Goal: Information Seeking & Learning: Get advice/opinions

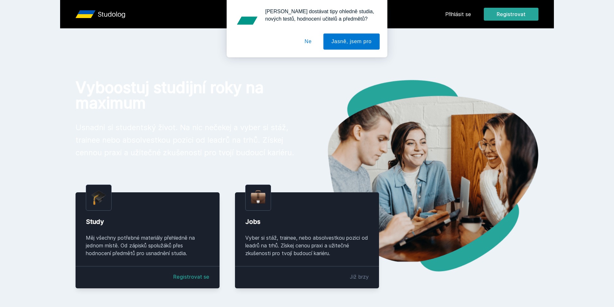
click at [468, 16] on div "Chceš dostávat tipy ohledně studia, nových testů, hodnocení učitelů a předmětů?…" at bounding box center [307, 28] width 614 height 57
drag, startPoint x: 315, startPoint y: 37, endPoint x: 321, endPoint y: 38, distance: 5.8
click at [315, 37] on button "Ne" at bounding box center [308, 41] width 23 height 16
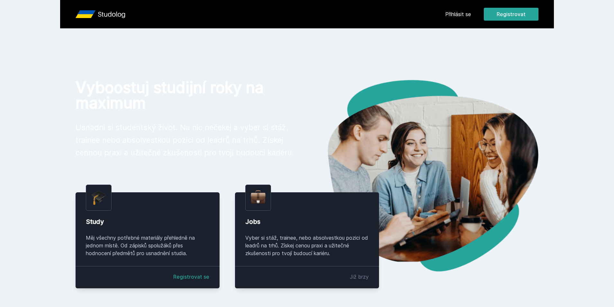
click at [471, 15] on div "Chceš dostávat tipy ohledně studia, nových testů, hodnocení učitelů a předmětů?…" at bounding box center [307, 28] width 614 height 57
click at [464, 15] on link "Přihlásit se" at bounding box center [459, 14] width 26 height 8
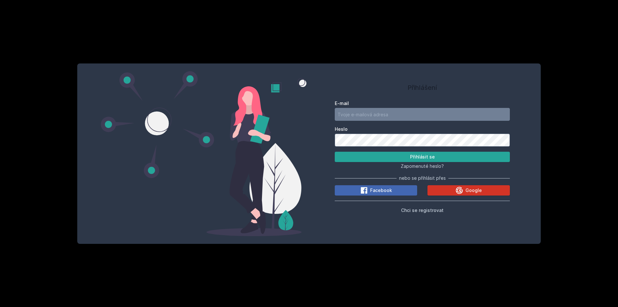
click at [452, 191] on button "Google" at bounding box center [468, 190] width 82 height 10
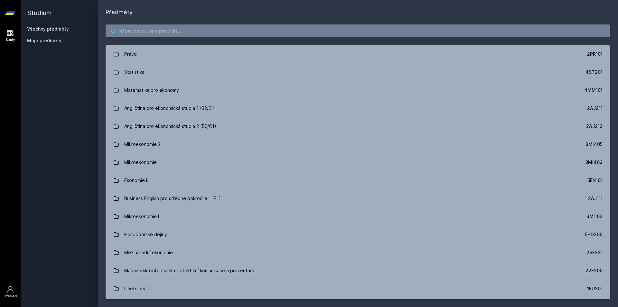
click at [198, 32] on input "search" at bounding box center [358, 30] width 504 height 13
paste input "2RO166"
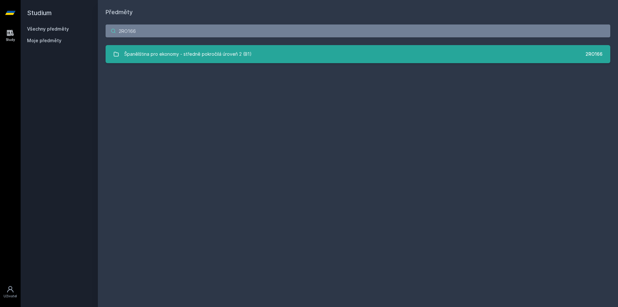
type input "2RO166"
click at [195, 50] on div "Španělština pro ekonomy - středně pokročilá úroveň 2 (B1)" at bounding box center [187, 54] width 127 height 13
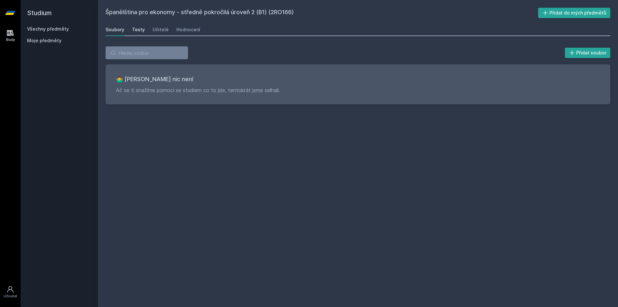
click at [139, 32] on div "Testy" at bounding box center [138, 29] width 13 height 6
click at [158, 32] on div "Učitelé" at bounding box center [160, 29] width 16 height 6
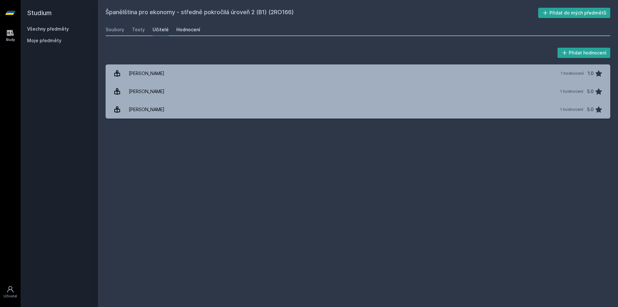
click at [187, 31] on div "Hodnocení" at bounding box center [188, 29] width 24 height 6
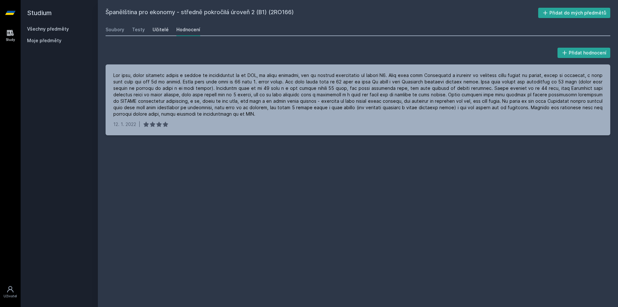
click at [152, 32] on div "Učitelé" at bounding box center [160, 29] width 16 height 6
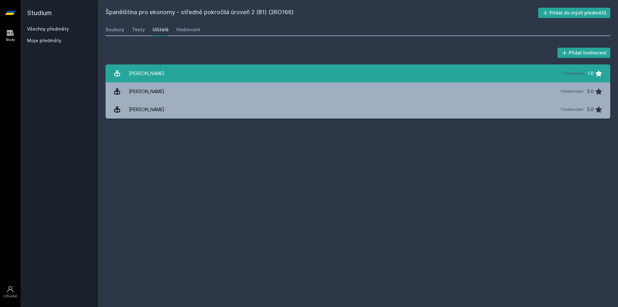
click at [172, 75] on link "[PERSON_NAME] 1 hodnocení 1.0" at bounding box center [358, 73] width 504 height 18
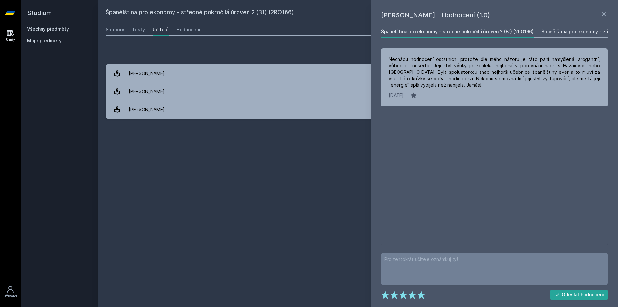
click at [576, 33] on div "Španělština pro ekonomy - základní úroveň 2 (A1) (2RO162)" at bounding box center [607, 31] width 132 height 6
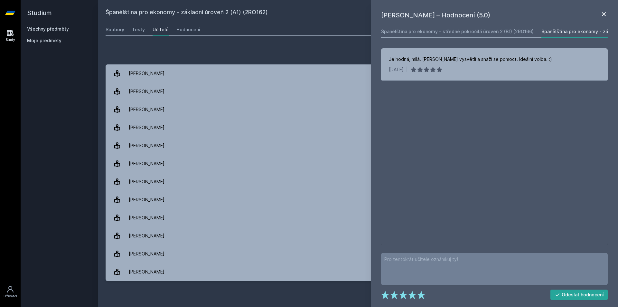
click at [603, 15] on icon at bounding box center [604, 14] width 8 height 8
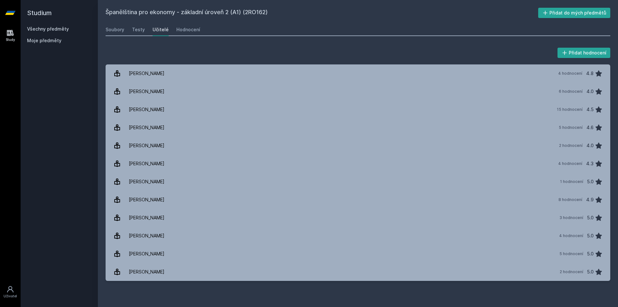
click at [61, 27] on link "Všechny předměty" at bounding box center [48, 28] width 42 height 5
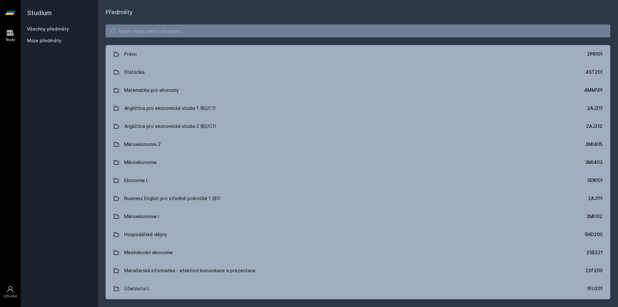
click at [138, 33] on input "search" at bounding box center [358, 30] width 504 height 13
paste input "Mlýnková"
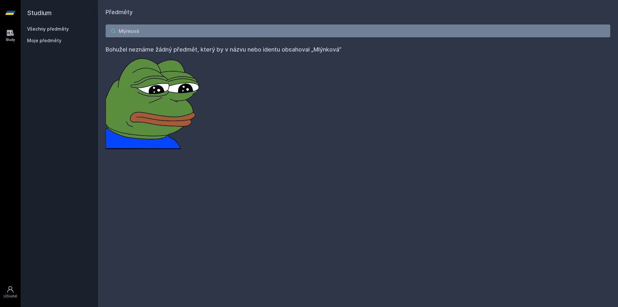
type input "Mlýnková"
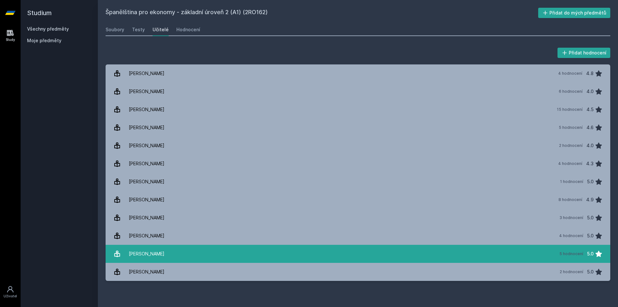
click at [195, 254] on link "[PERSON_NAME] 5 hodnocení 5.0" at bounding box center [358, 253] width 504 height 18
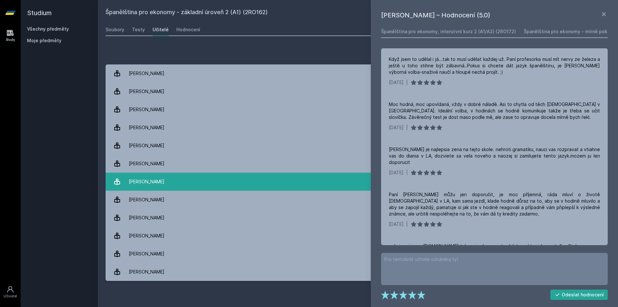
click at [211, 185] on link "[PERSON_NAME] 1 hodnocení 5.0" at bounding box center [358, 181] width 504 height 18
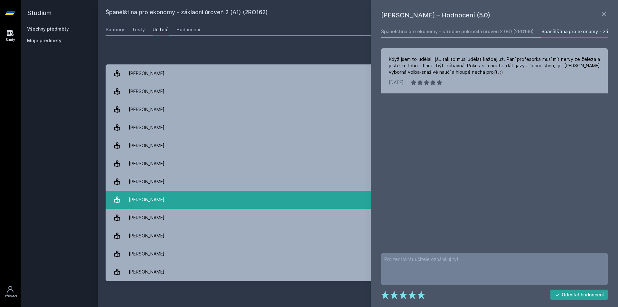
click at [203, 205] on link "[PERSON_NAME] 8 hodnocení 4.9" at bounding box center [358, 199] width 504 height 18
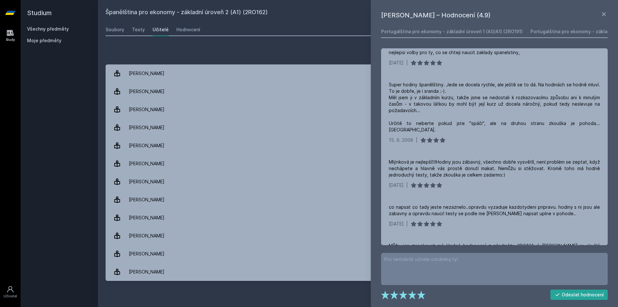
scroll to position [170, 0]
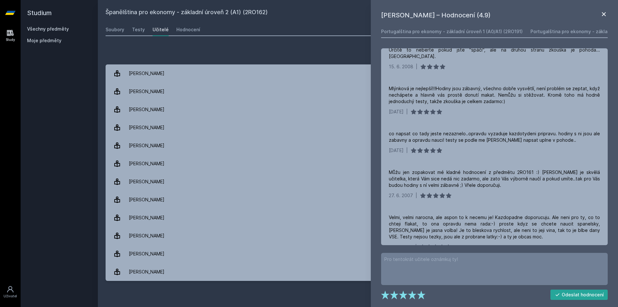
click at [607, 13] on icon at bounding box center [604, 14] width 8 height 8
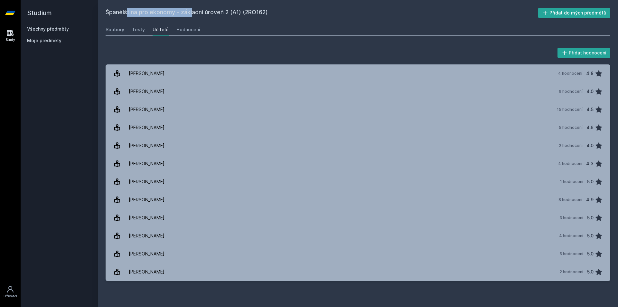
drag, startPoint x: 106, startPoint y: 14, endPoint x: 174, endPoint y: 16, distance: 68.5
click at [174, 16] on h2 "Španělština pro ekonomy - základní úroveň 2 (A1) (2RO162)" at bounding box center [322, 13] width 432 height 10
copy h2 "Španělština pro ekonomy"
click at [67, 27] on link "Všechny předměty" at bounding box center [48, 28] width 42 height 5
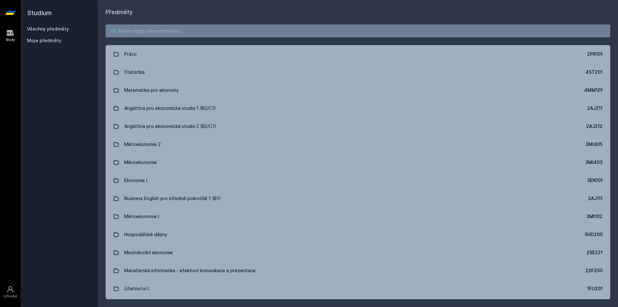
click at [144, 31] on input "search" at bounding box center [358, 30] width 504 height 13
paste input "Španělština pro ekonomy"
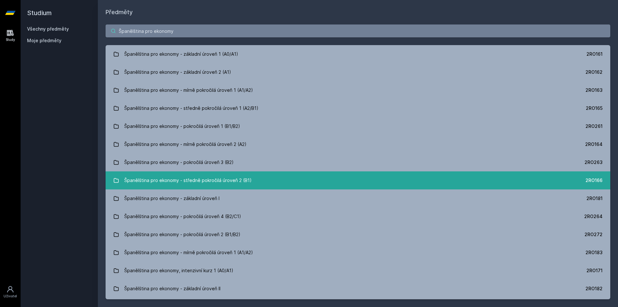
type input "Španělština pro ekonomy"
click at [279, 175] on link "Španělština pro ekonomy - středně pokročilá úroveň 2 (B1) 2RO166" at bounding box center [358, 180] width 504 height 18
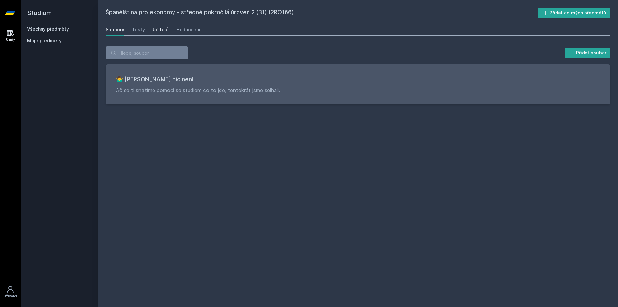
click at [165, 34] on link "Učitelé" at bounding box center [160, 29] width 16 height 13
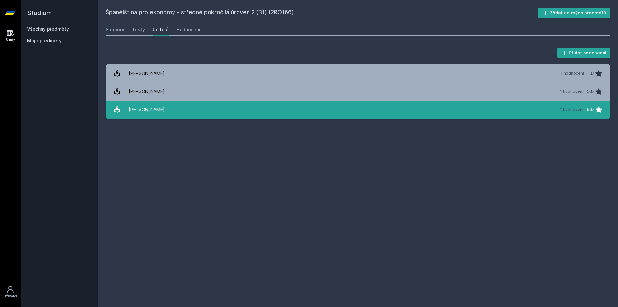
click at [184, 112] on link "[PERSON_NAME] 1 hodnocení 5.0" at bounding box center [358, 109] width 504 height 18
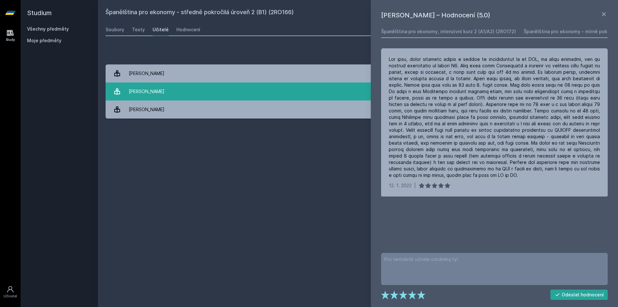
click at [183, 94] on link "[PERSON_NAME] 1 hodnocení 5.0" at bounding box center [358, 91] width 504 height 18
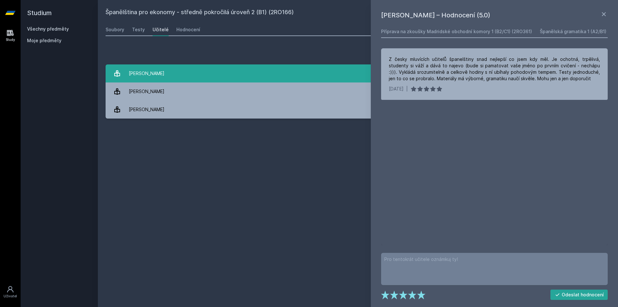
click at [201, 74] on link "[PERSON_NAME] 1 hodnocení 1.0" at bounding box center [358, 73] width 504 height 18
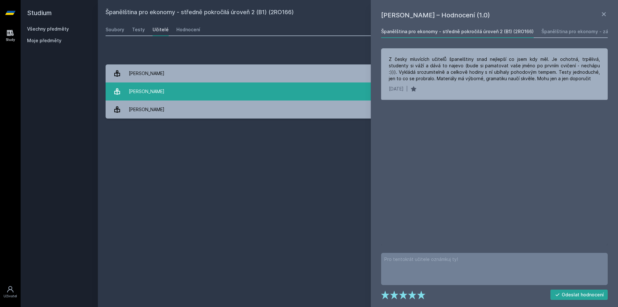
click at [203, 87] on link "[PERSON_NAME] 1 hodnocení 5.0" at bounding box center [358, 91] width 504 height 18
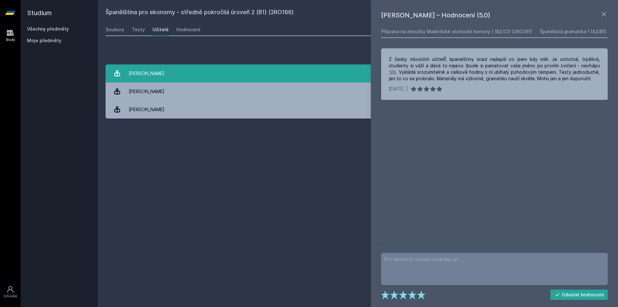
click at [206, 75] on link "[PERSON_NAME] 1 hodnocení 1.0" at bounding box center [358, 73] width 504 height 18
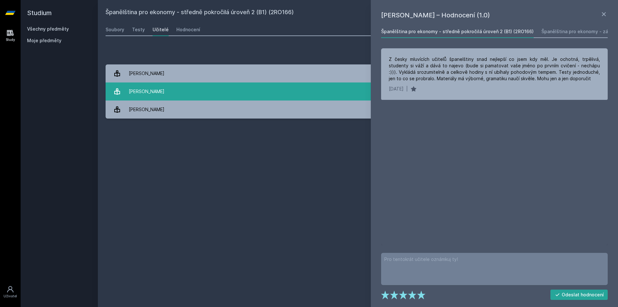
click at [203, 97] on link "[PERSON_NAME] 1 hodnocení 5.0" at bounding box center [358, 91] width 504 height 18
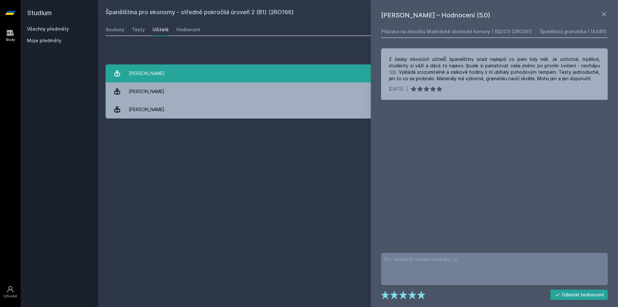
click at [216, 76] on link "[PERSON_NAME] 1 hodnocení 1.0" at bounding box center [358, 73] width 504 height 18
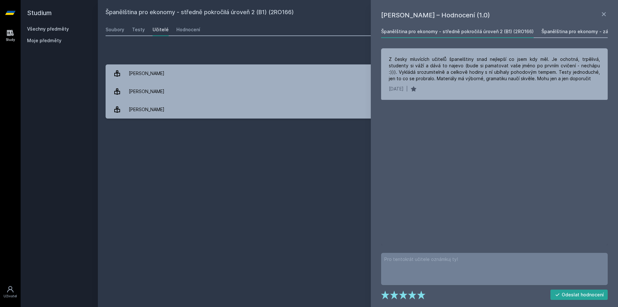
click at [571, 28] on link "Španělština pro ekonomy - základní úroveň 2 (A1) (2RO162)" at bounding box center [607, 31] width 132 height 13
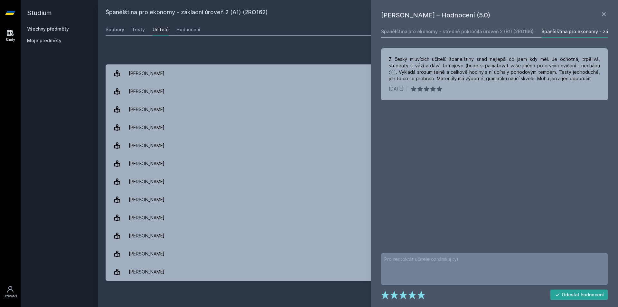
click at [565, 32] on div "Španělština pro ekonomy - základní úroveň 2 (A1) (2RO162)" at bounding box center [607, 31] width 132 height 6
click at [490, 28] on div "Španělština pro ekonomy - středně pokročilá úroveň 2 (B1) (2RO166)" at bounding box center [457, 31] width 152 height 6
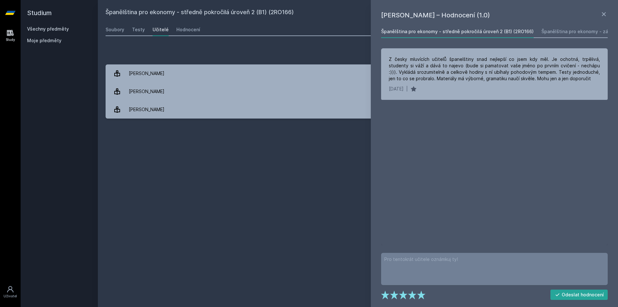
click at [494, 28] on link "Španělština pro ekonomy - středně pokročilá úroveň 2 (B1) (2RO166)" at bounding box center [457, 31] width 152 height 13
click at [564, 29] on div "Španělština pro ekonomy - základní úroveň 2 (A1) (2RO162)" at bounding box center [607, 31] width 132 height 6
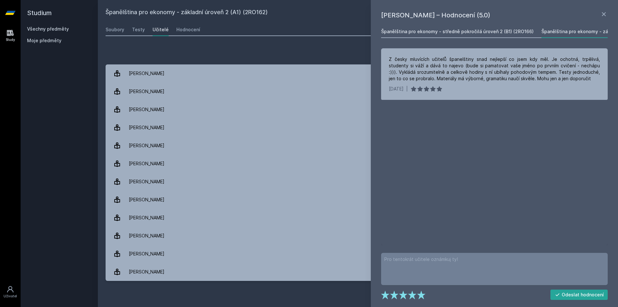
click at [506, 28] on div "Španělština pro ekonomy - středně pokročilá úroveň 2 (B1) (2RO166)" at bounding box center [457, 31] width 152 height 6
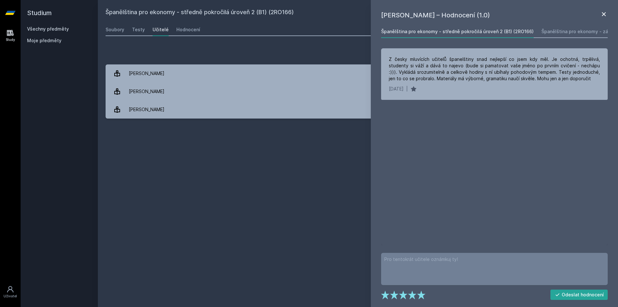
click at [603, 13] on icon at bounding box center [604, 14] width 8 height 8
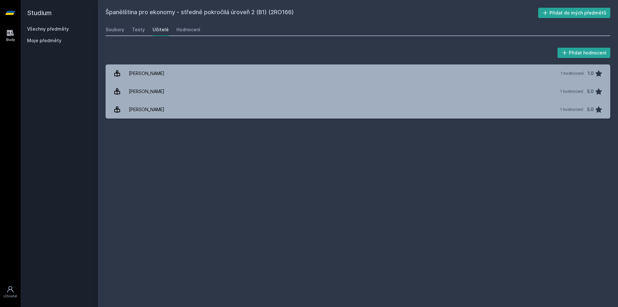
click at [246, 170] on div "Španělština pro ekonomy - středně pokročilá úroveň 2 (B1) (2RO166) Přidat do mý…" at bounding box center [358, 153] width 504 height 291
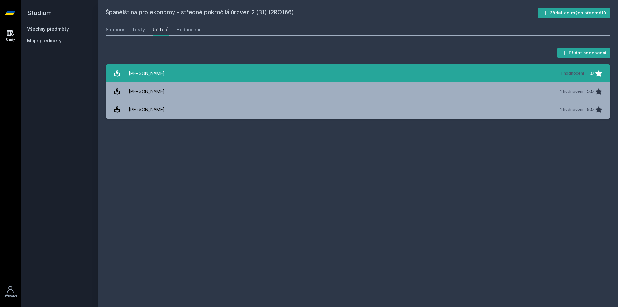
click at [214, 74] on link "[PERSON_NAME] 1 hodnocení 1.0" at bounding box center [358, 73] width 504 height 18
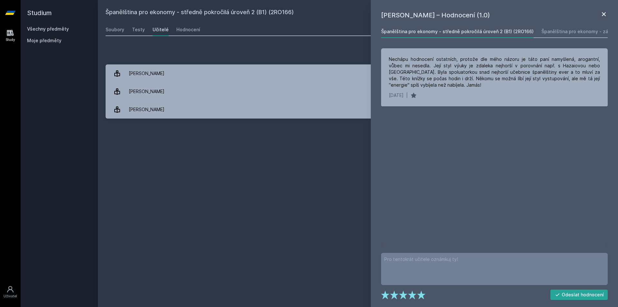
click at [602, 14] on icon at bounding box center [604, 14] width 8 height 8
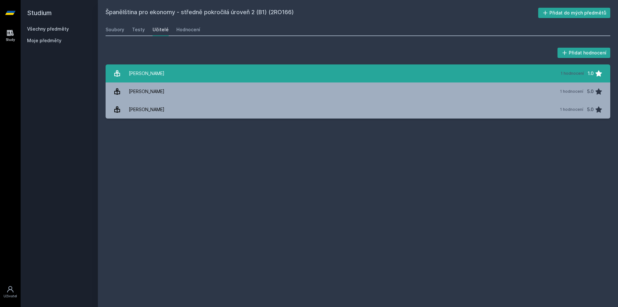
click at [191, 73] on link "[PERSON_NAME] 1 hodnocení 1.0" at bounding box center [358, 73] width 504 height 18
